Goal: Find specific page/section: Find specific page/section

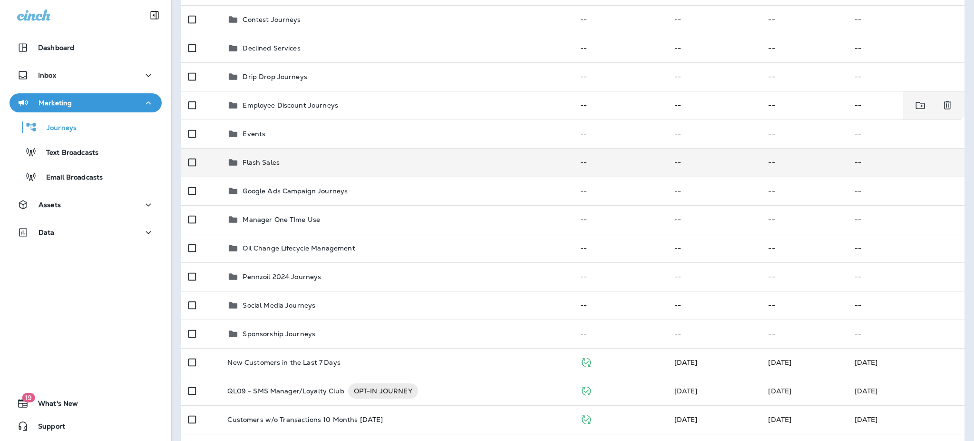
scroll to position [127, 0]
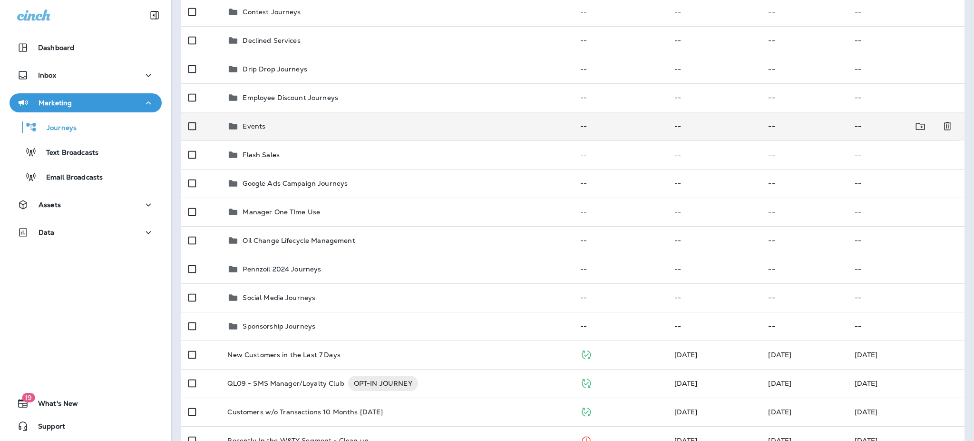
click at [316, 133] on td "Events" at bounding box center [396, 126] width 353 height 29
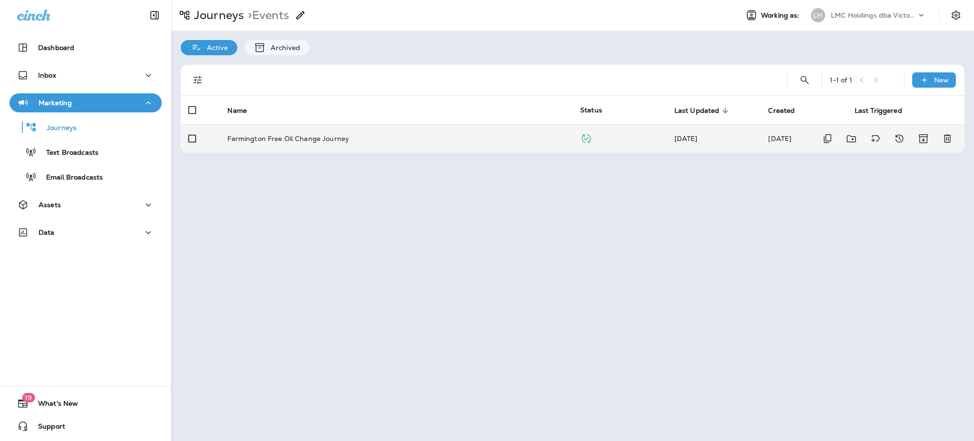
click at [321, 147] on td "Farmington Free Oil Change Journey" at bounding box center [396, 138] width 353 height 29
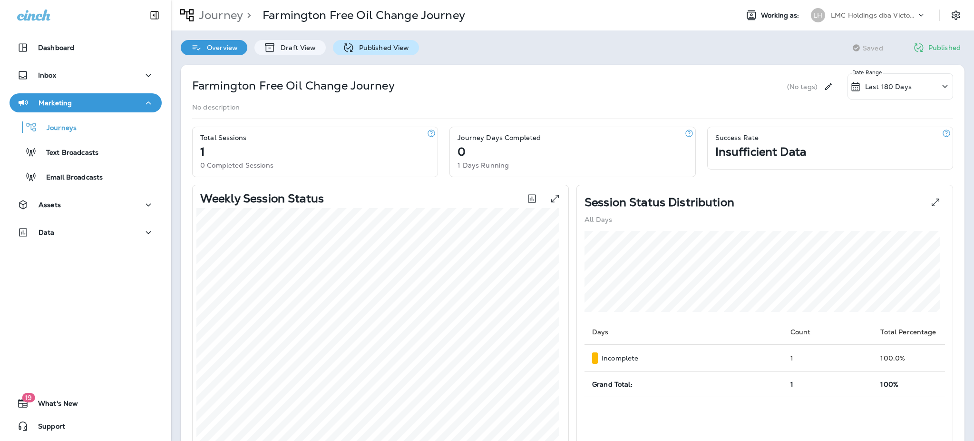
click at [359, 51] on p "Published View" at bounding box center [381, 48] width 55 height 8
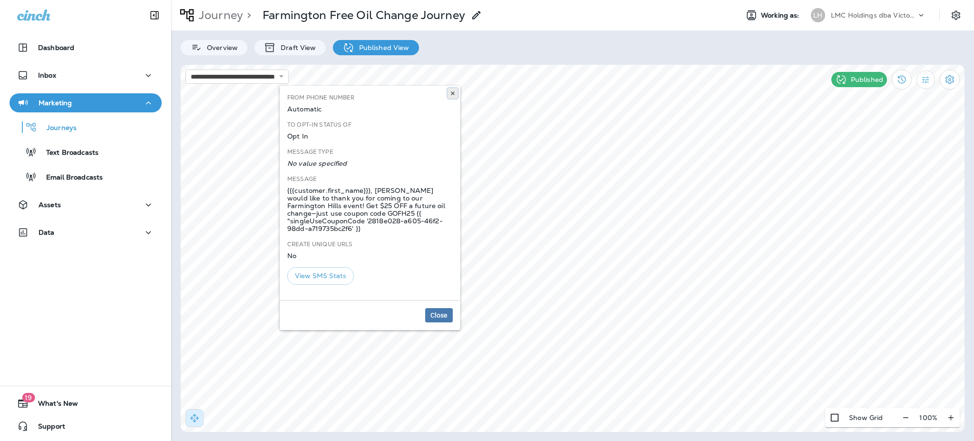
click at [450, 95] on icon at bounding box center [453, 93] width 6 height 6
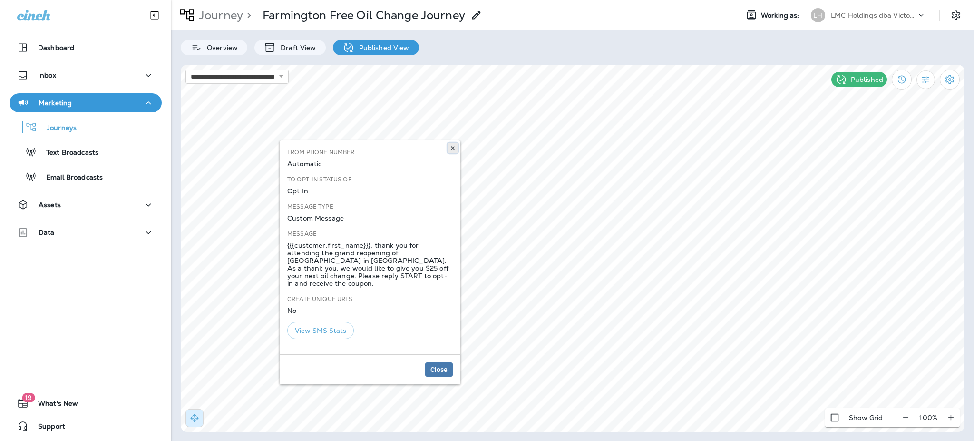
click at [452, 150] on icon at bounding box center [453, 148] width 6 height 6
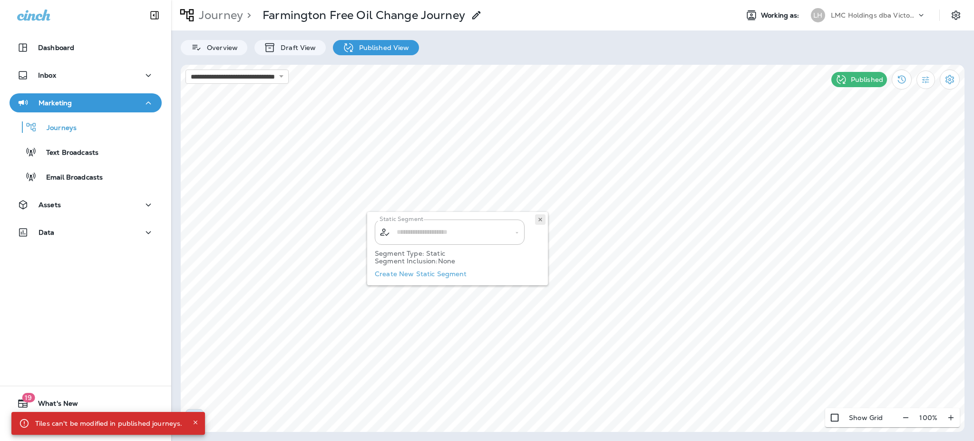
type input "**********"
click at [543, 217] on button at bounding box center [540, 219] width 10 height 10
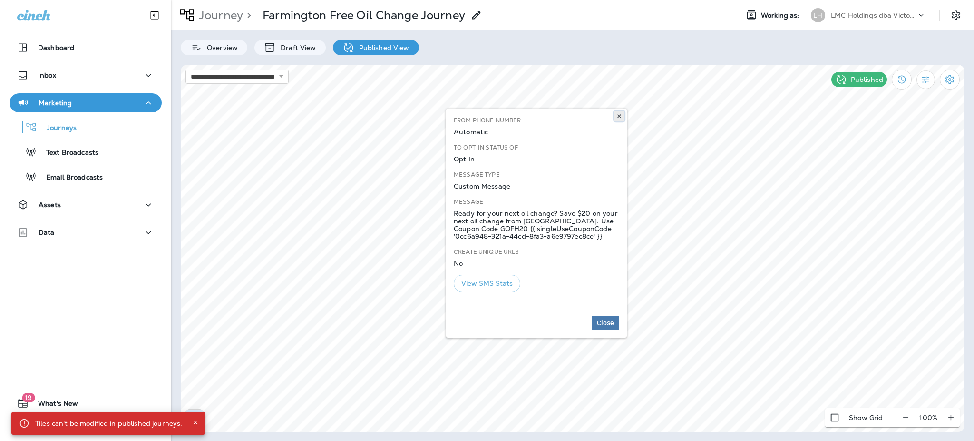
click at [618, 113] on icon at bounding box center [620, 116] width 6 height 6
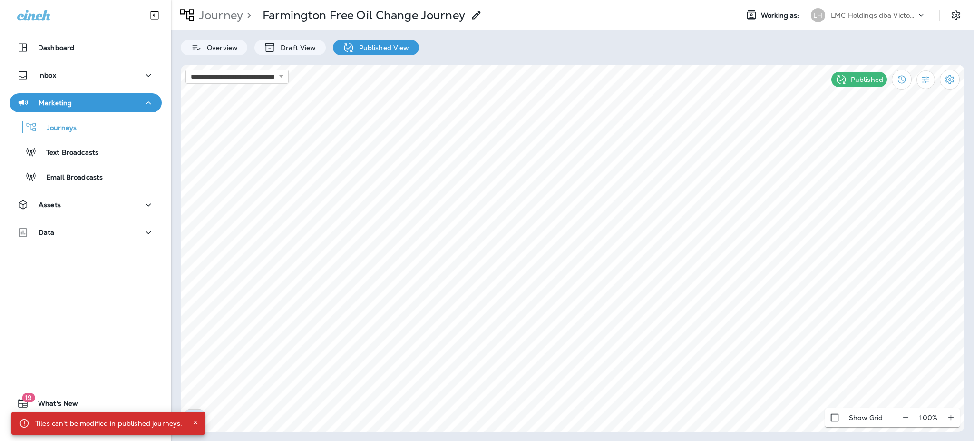
select select "*"
click at [625, 229] on button at bounding box center [622, 231] width 10 height 10
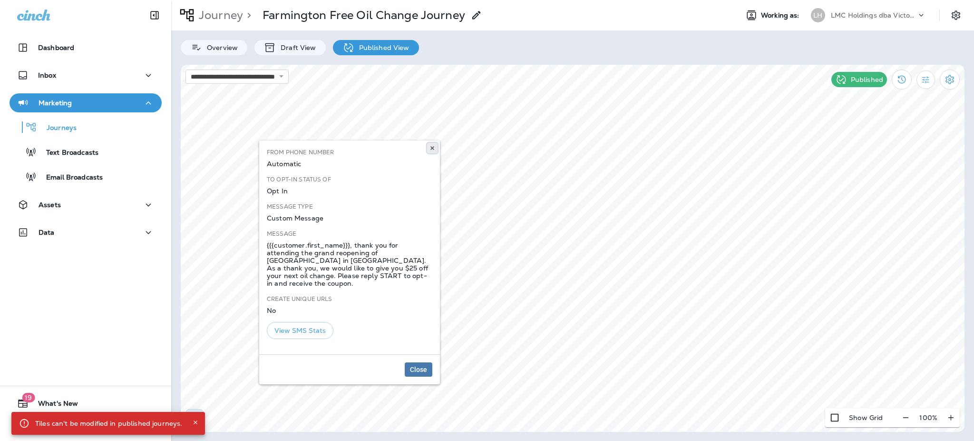
click at [437, 143] on button at bounding box center [432, 148] width 10 height 10
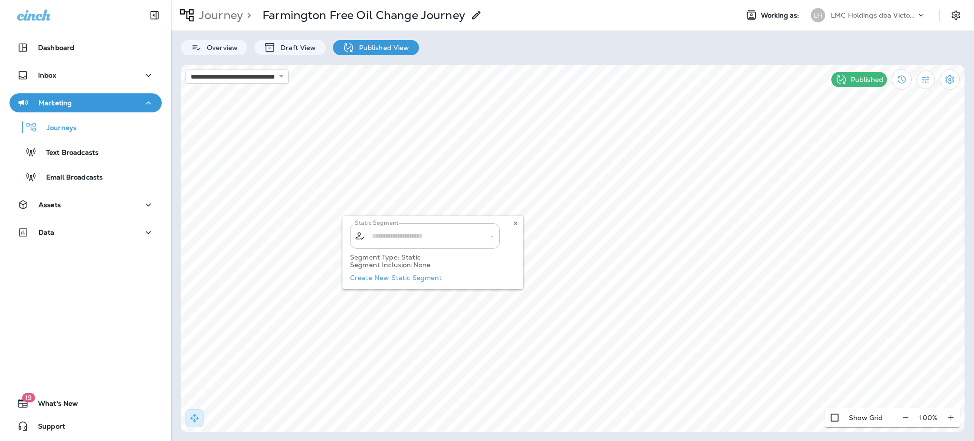
type input "**********"
click at [516, 225] on icon at bounding box center [516, 223] width 6 height 6
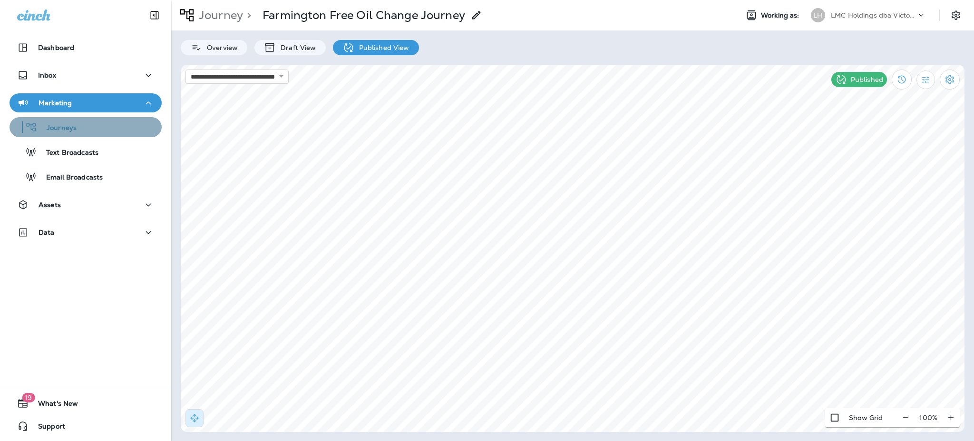
click at [85, 125] on div "Journeys" at bounding box center [85, 127] width 145 height 14
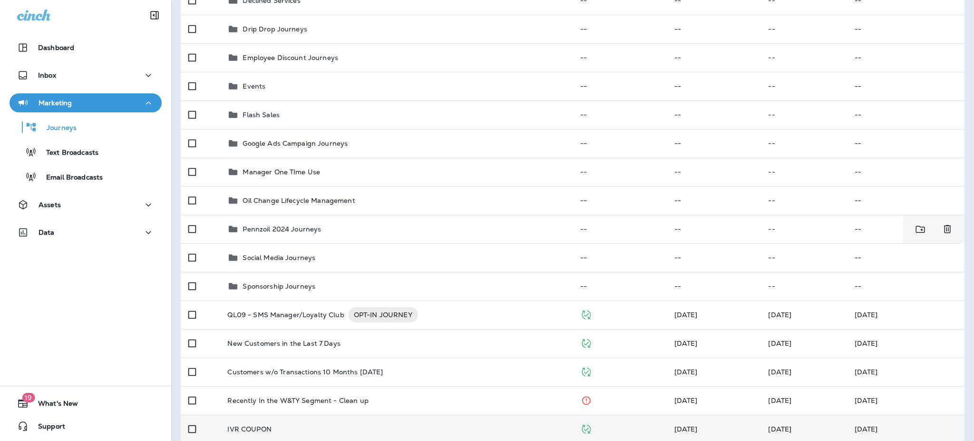
scroll to position [381, 0]
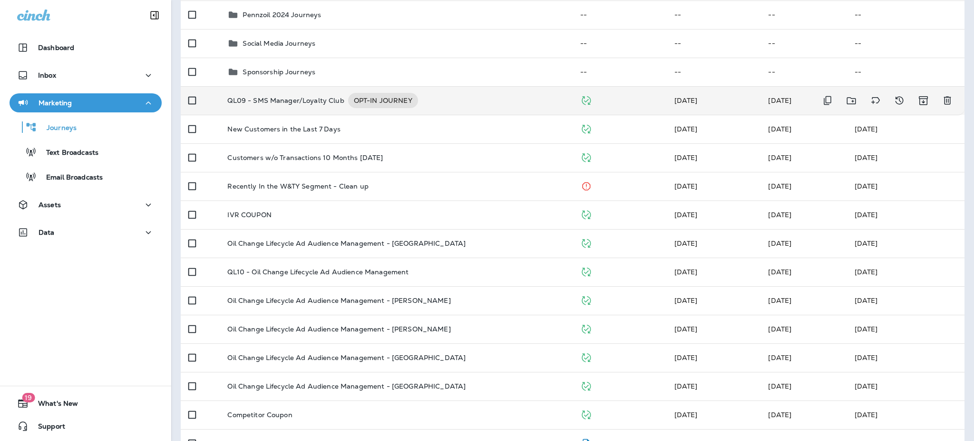
click at [459, 100] on div "QL09 - SMS Manager/Loyalty Club OPT-IN JOURNEY" at bounding box center [396, 100] width 338 height 15
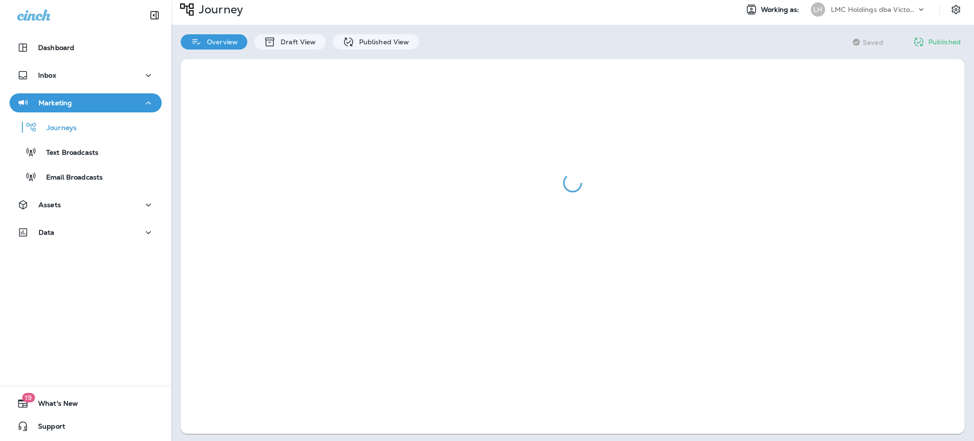
scroll to position [8, 0]
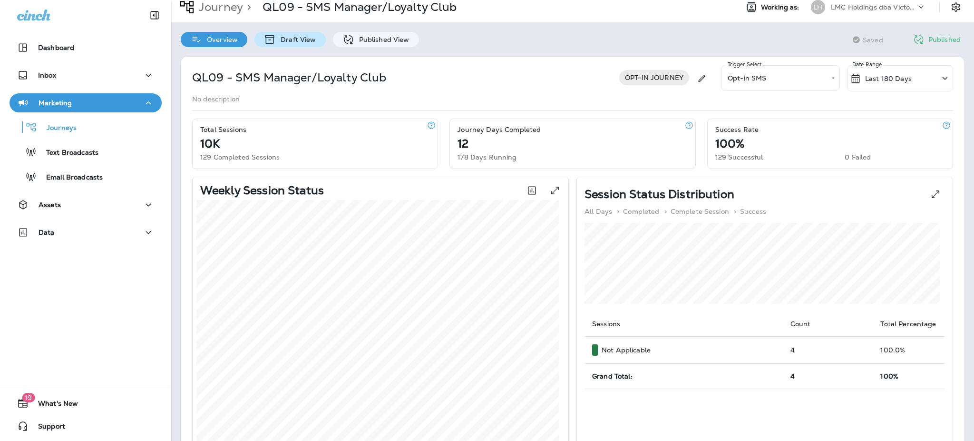
click at [309, 37] on p "Draft View" at bounding box center [296, 40] width 40 height 8
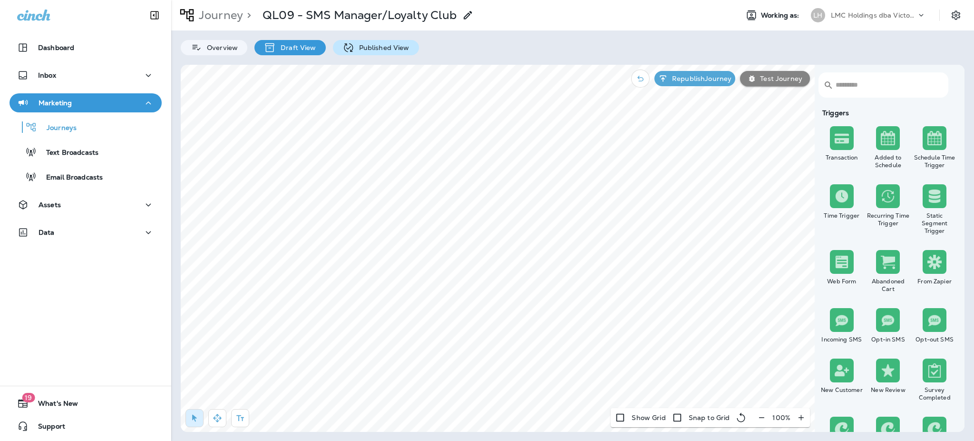
click at [344, 46] on icon at bounding box center [349, 48] width 12 height 12
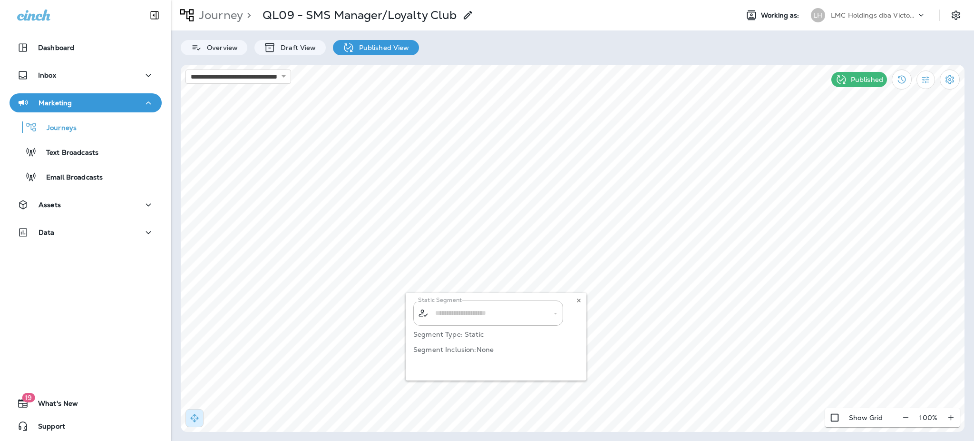
click at [452, 58] on body "**********" at bounding box center [487, 29] width 974 height 58
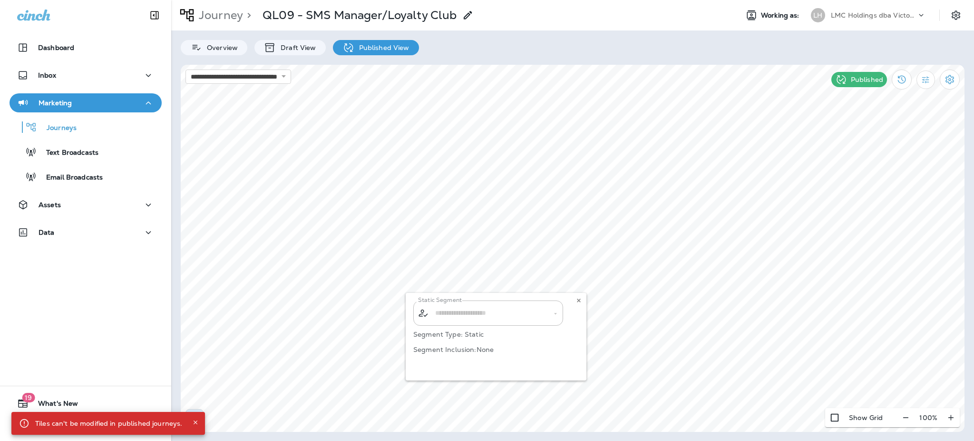
type input "**********"
click at [579, 303] on icon at bounding box center [579, 300] width 6 height 6
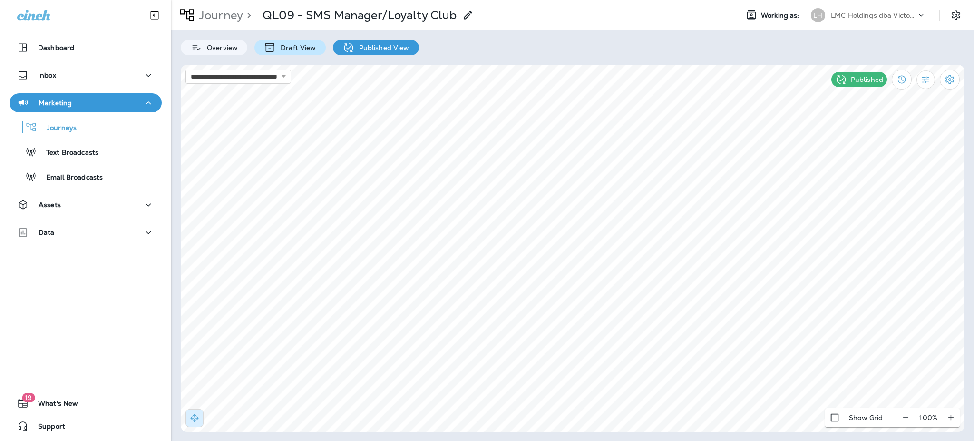
click at [291, 45] on p "Draft View" at bounding box center [296, 48] width 40 height 8
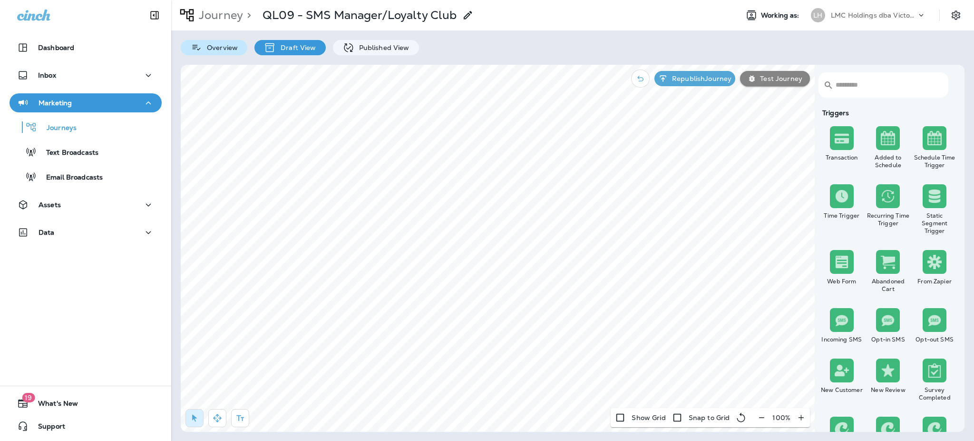
click at [212, 51] on p "Overview" at bounding box center [220, 48] width 36 height 8
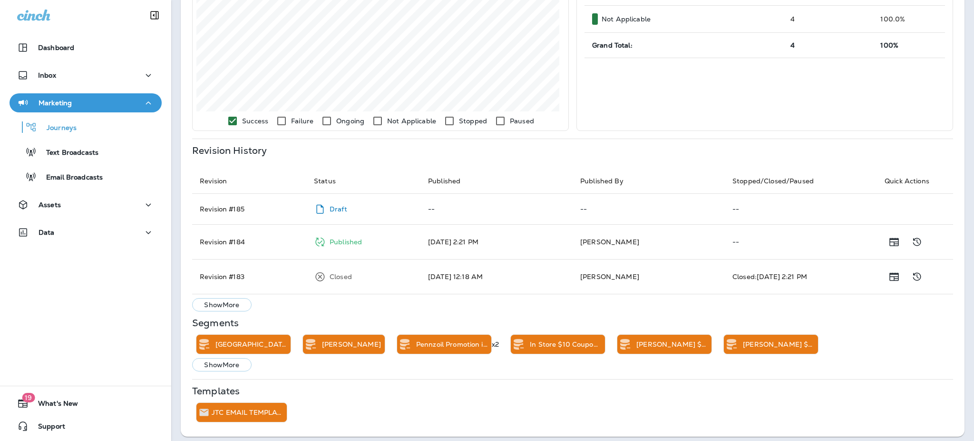
scroll to position [344, 0]
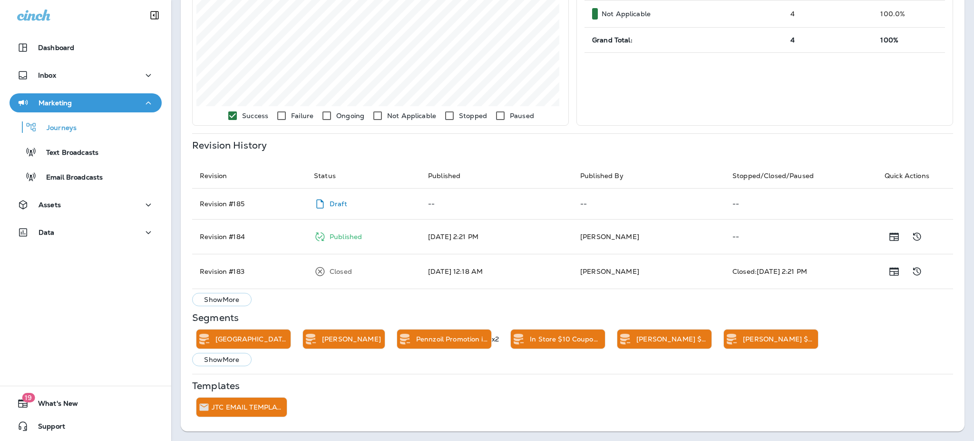
click at [237, 356] on p "Show More" at bounding box center [221, 359] width 35 height 8
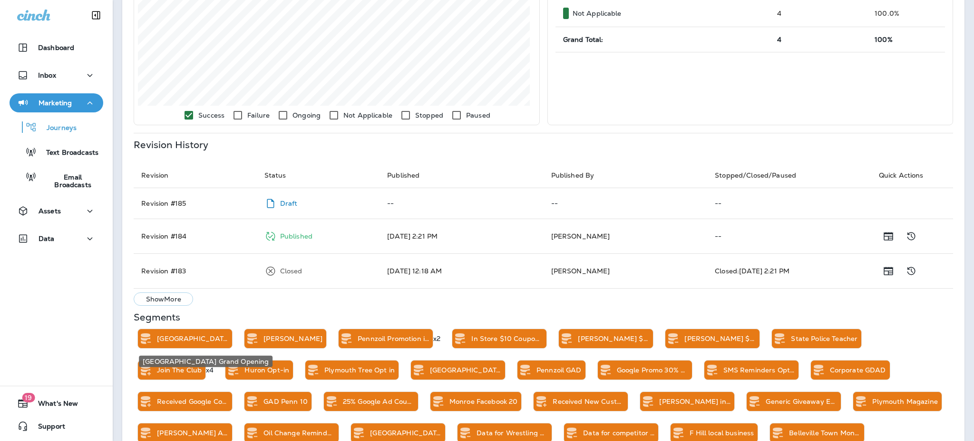
click at [195, 337] on p "[GEOGRAPHIC_DATA] Grand Opening" at bounding box center [192, 338] width 71 height 8
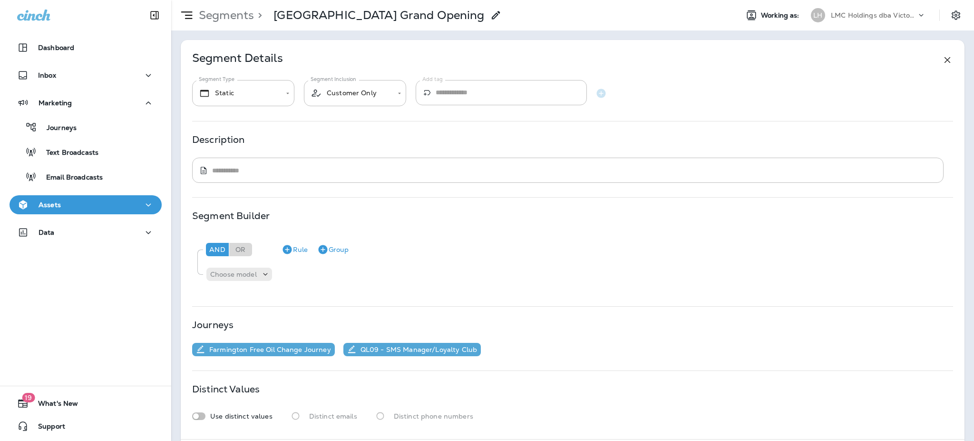
scroll to position [46, 0]
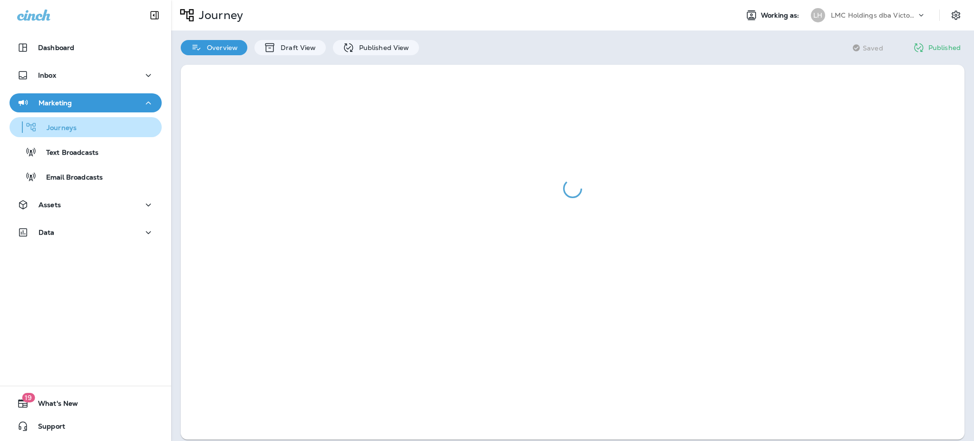
click at [75, 134] on div "Journeys" at bounding box center [44, 127] width 63 height 14
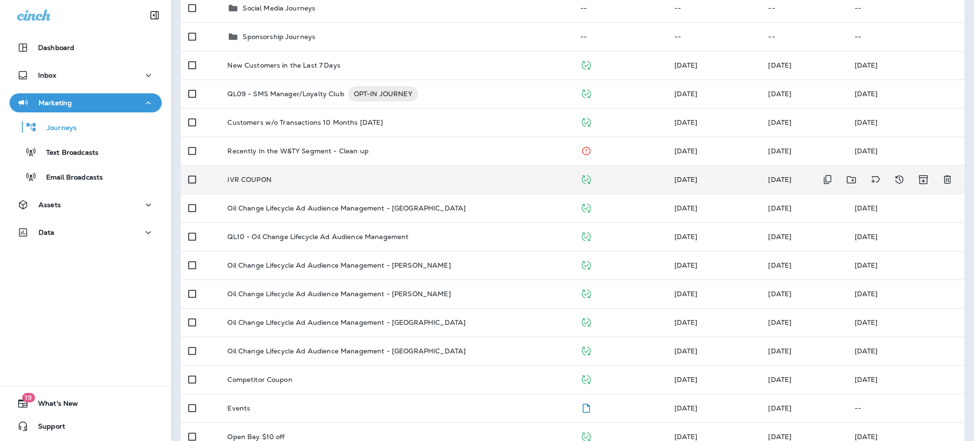
scroll to position [444, 0]
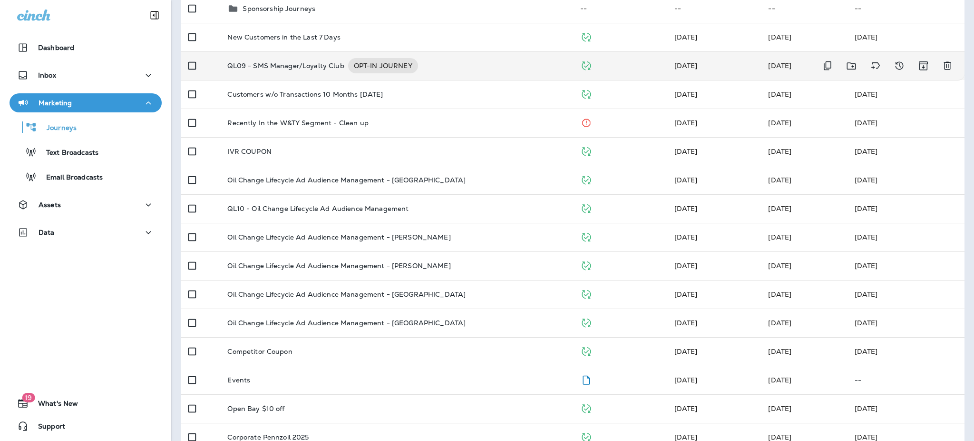
click at [486, 54] on td "QL09 - SMS Manager/Loyalty Club OPT-IN JOURNEY" at bounding box center [396, 65] width 353 height 29
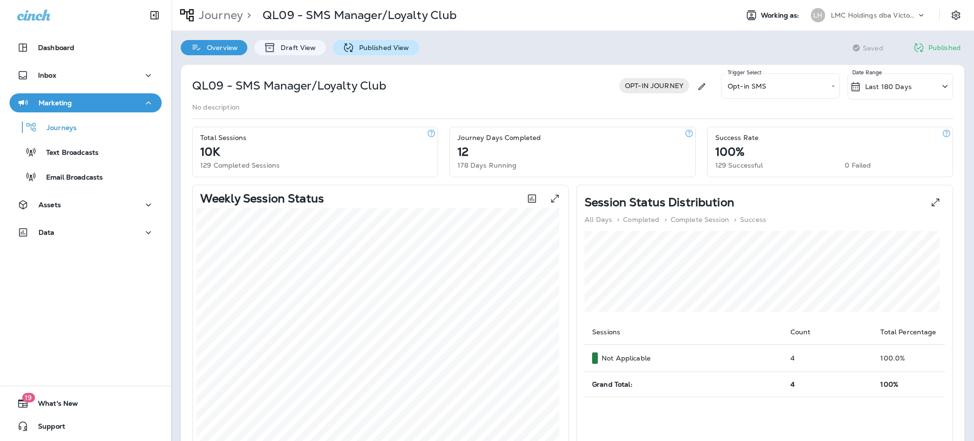
click at [370, 47] on p "Published View" at bounding box center [381, 48] width 55 height 8
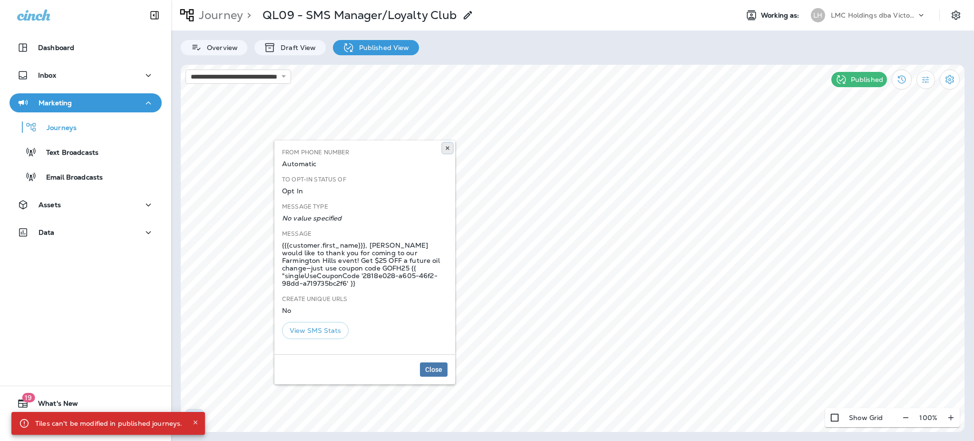
click at [447, 148] on use at bounding box center [447, 148] width 3 height 4
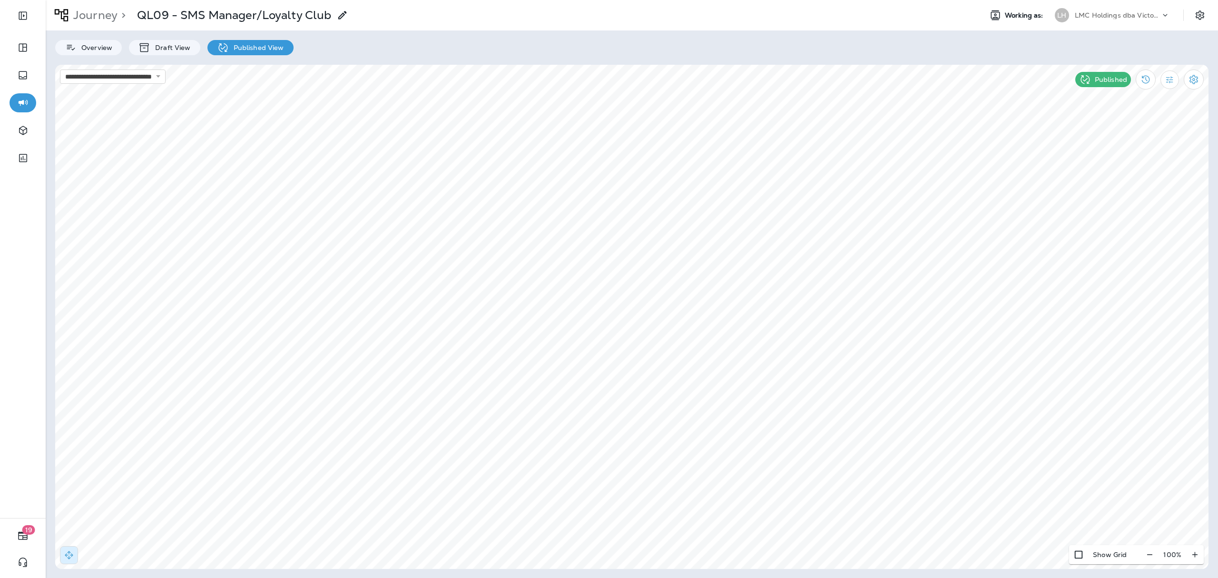
click at [75, 16] on p "Journey" at bounding box center [93, 15] width 48 height 14
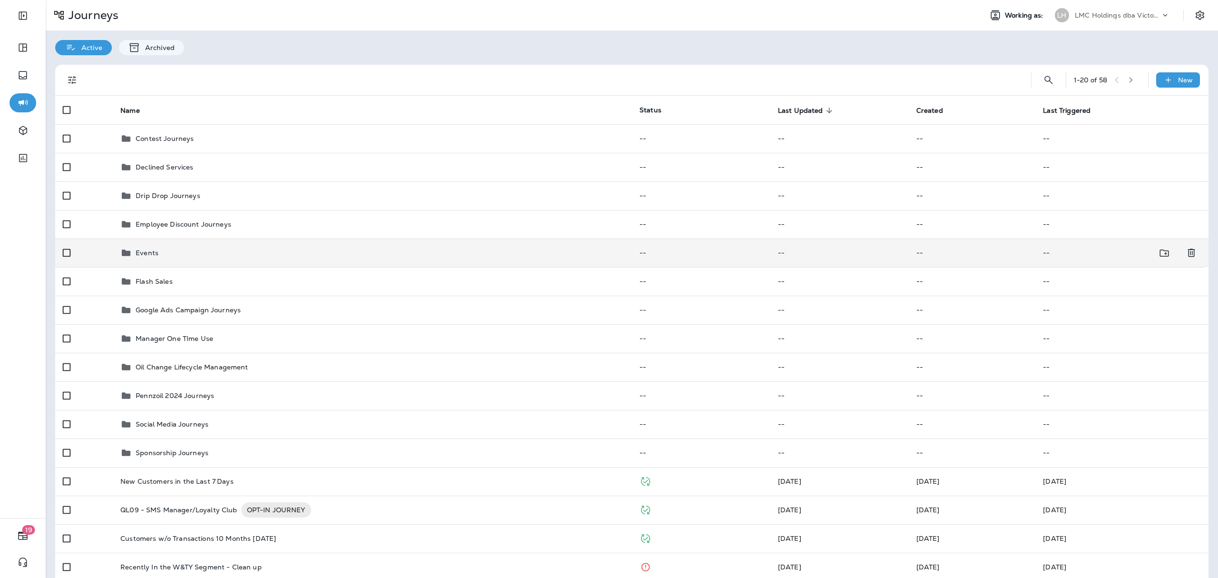
click at [333, 258] on div "Events" at bounding box center [372, 252] width 504 height 11
